Goal: Register for event/course

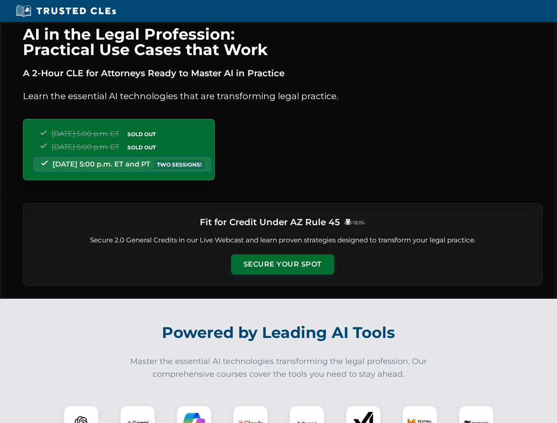
click at [282, 265] on button "Secure Your Spot" at bounding box center [282, 264] width 103 height 20
click at [81, 415] on img at bounding box center [81, 424] width 26 height 26
